Goal: Information Seeking & Learning: Learn about a topic

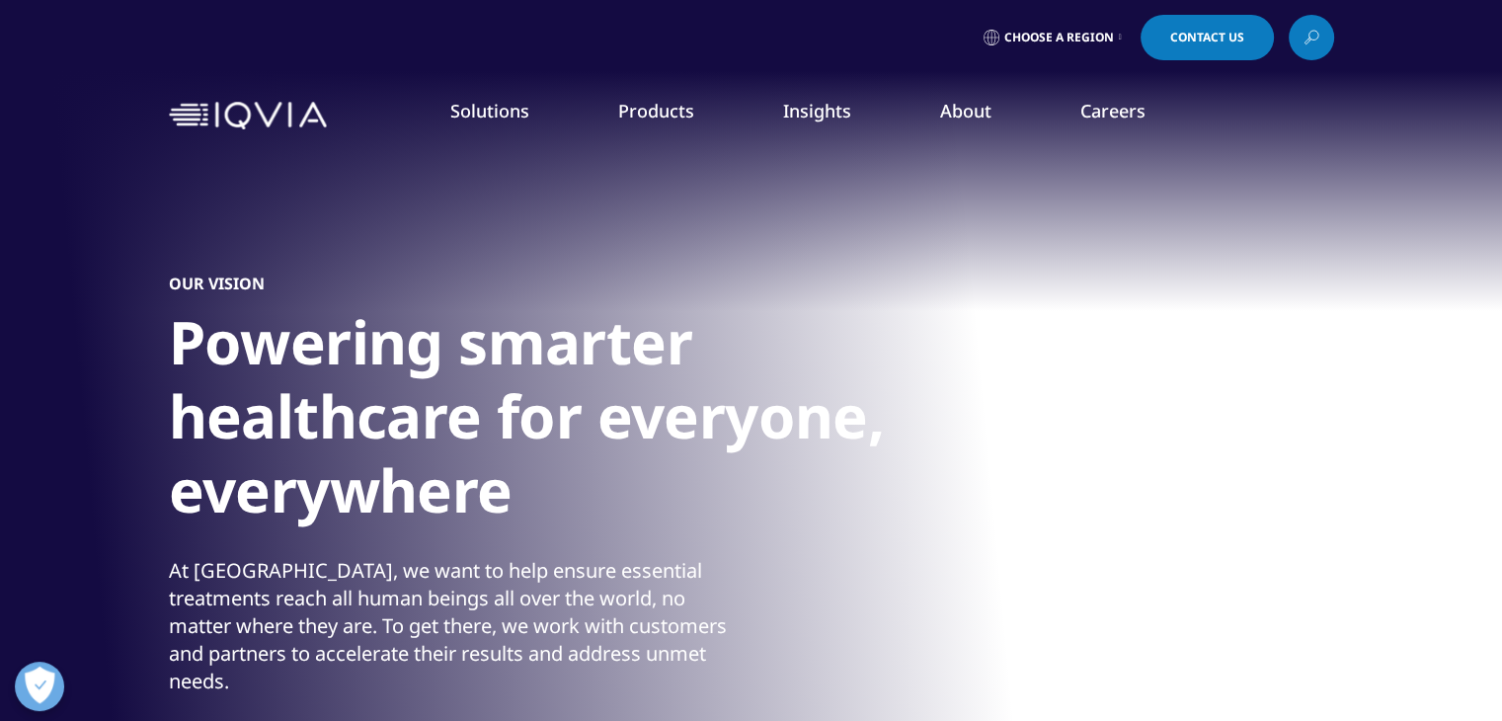
click at [1288, 261] on li "Health Data Apps & AI" at bounding box center [1318, 255] width 349 height 37
click at [1272, 243] on link "Health Data Apps & AI" at bounding box center [1318, 248] width 349 height 22
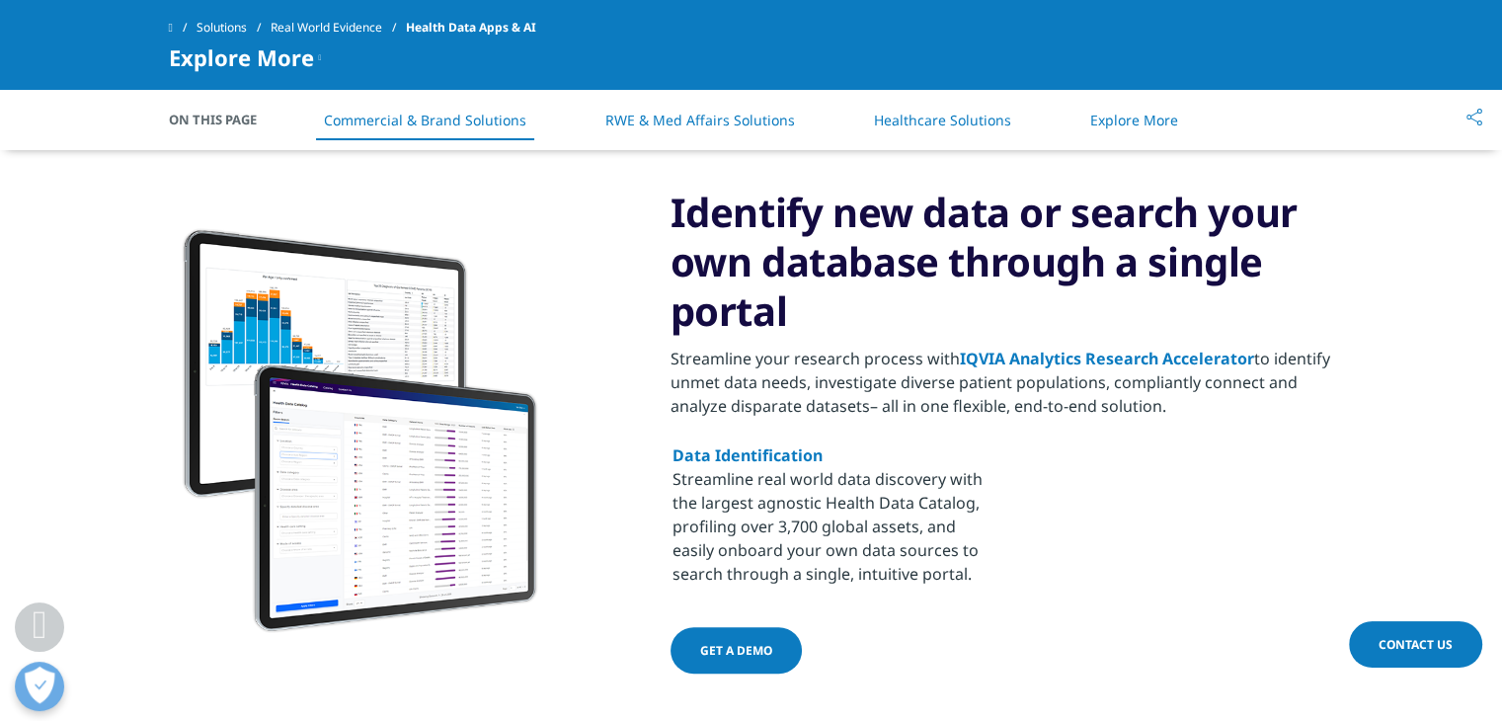
scroll to position [967, 0]
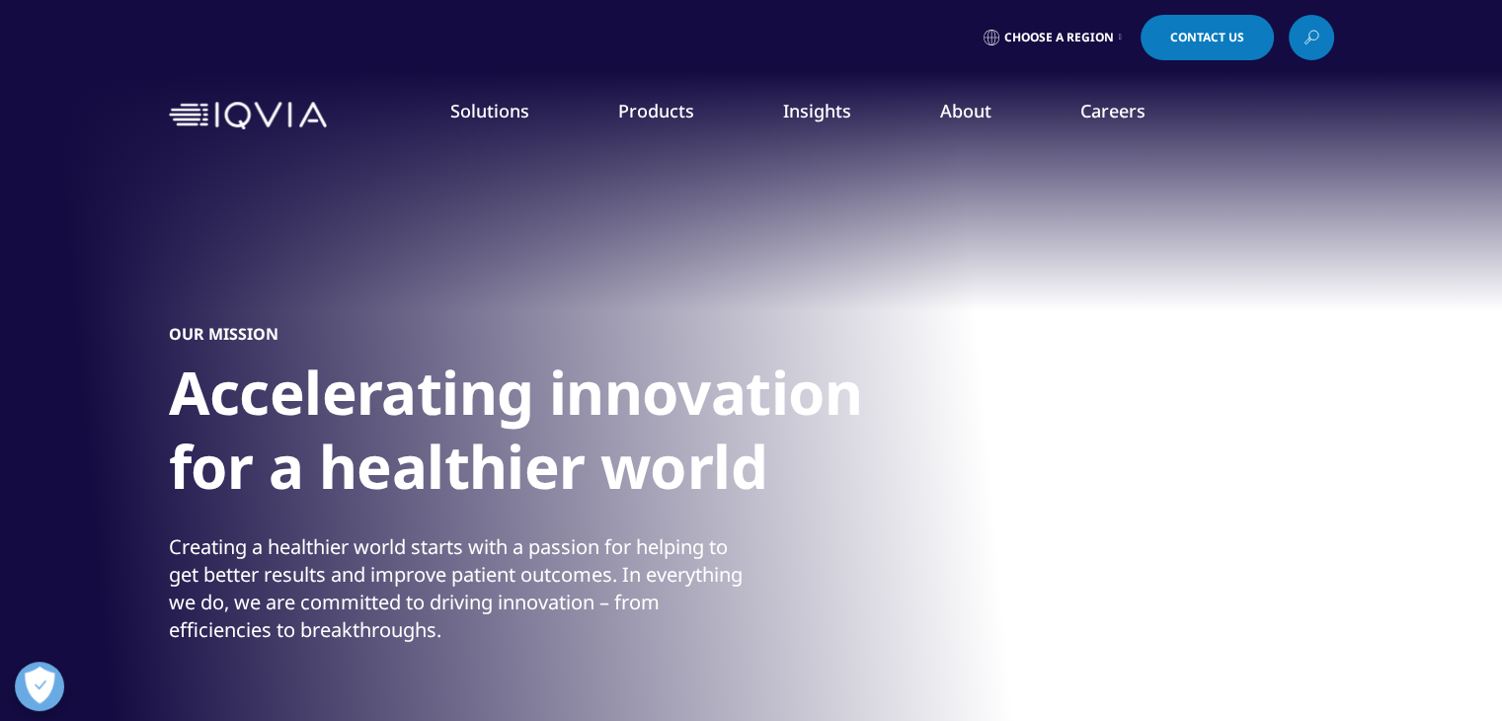
scroll to position [16, 0]
